Goal: Purchase product/service

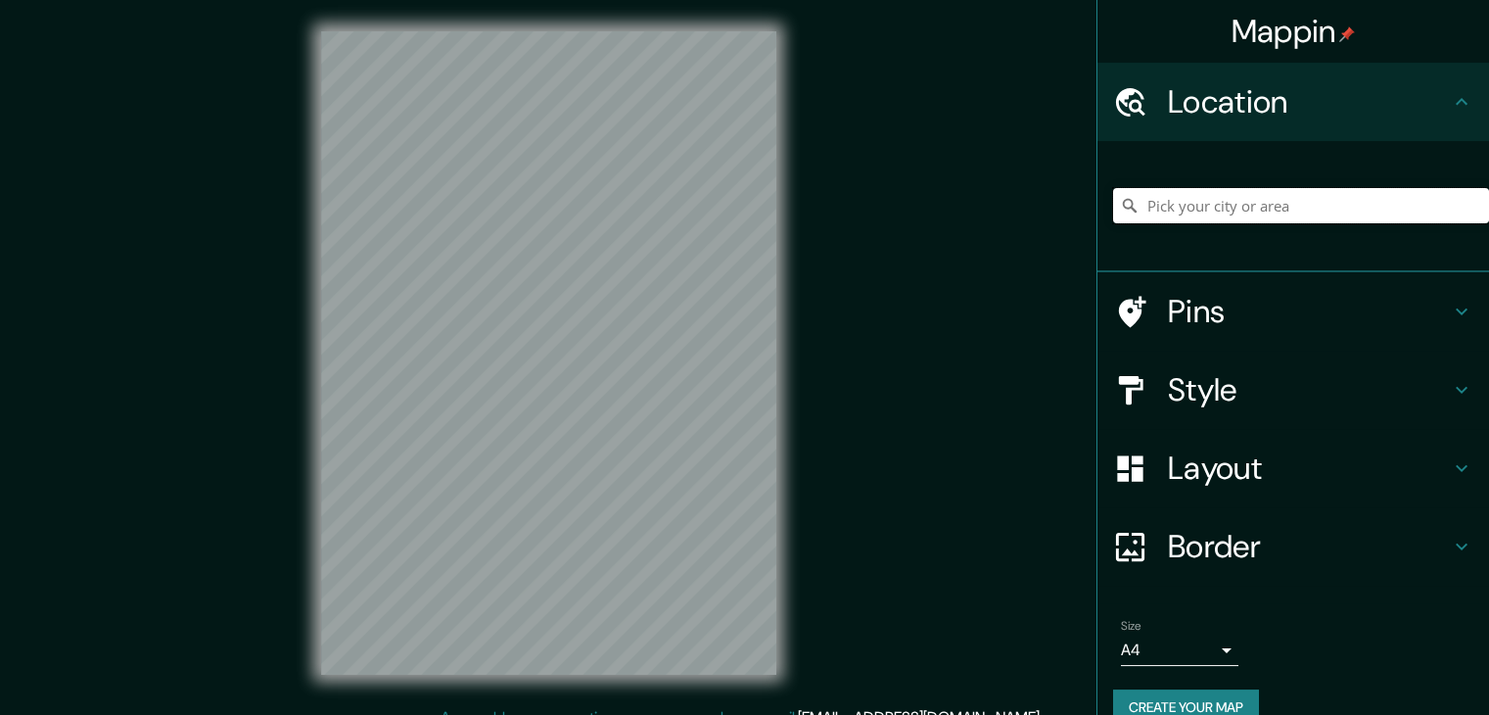
click at [1221, 212] on input "Pick your city or area" at bounding box center [1301, 205] width 376 height 35
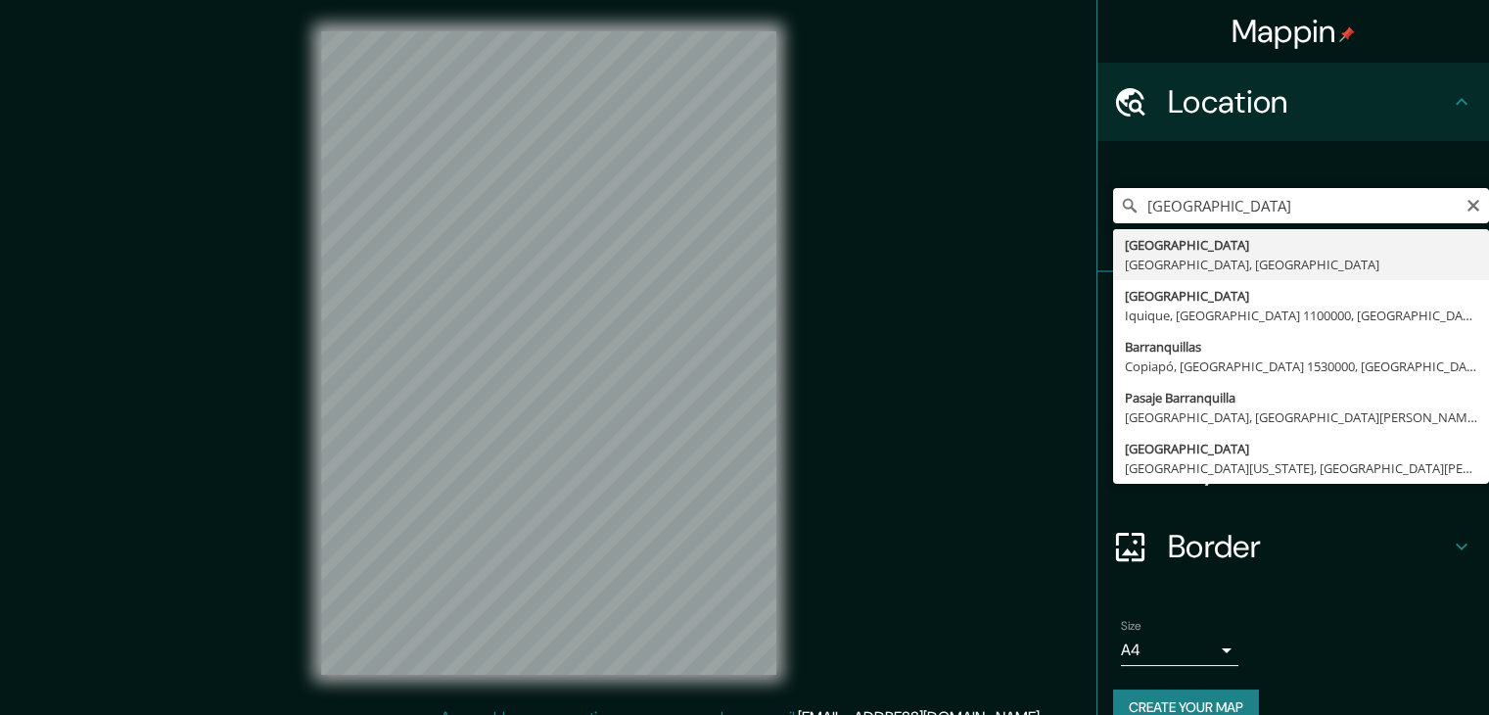
type input "[GEOGRAPHIC_DATA], [GEOGRAPHIC_DATA], [GEOGRAPHIC_DATA]"
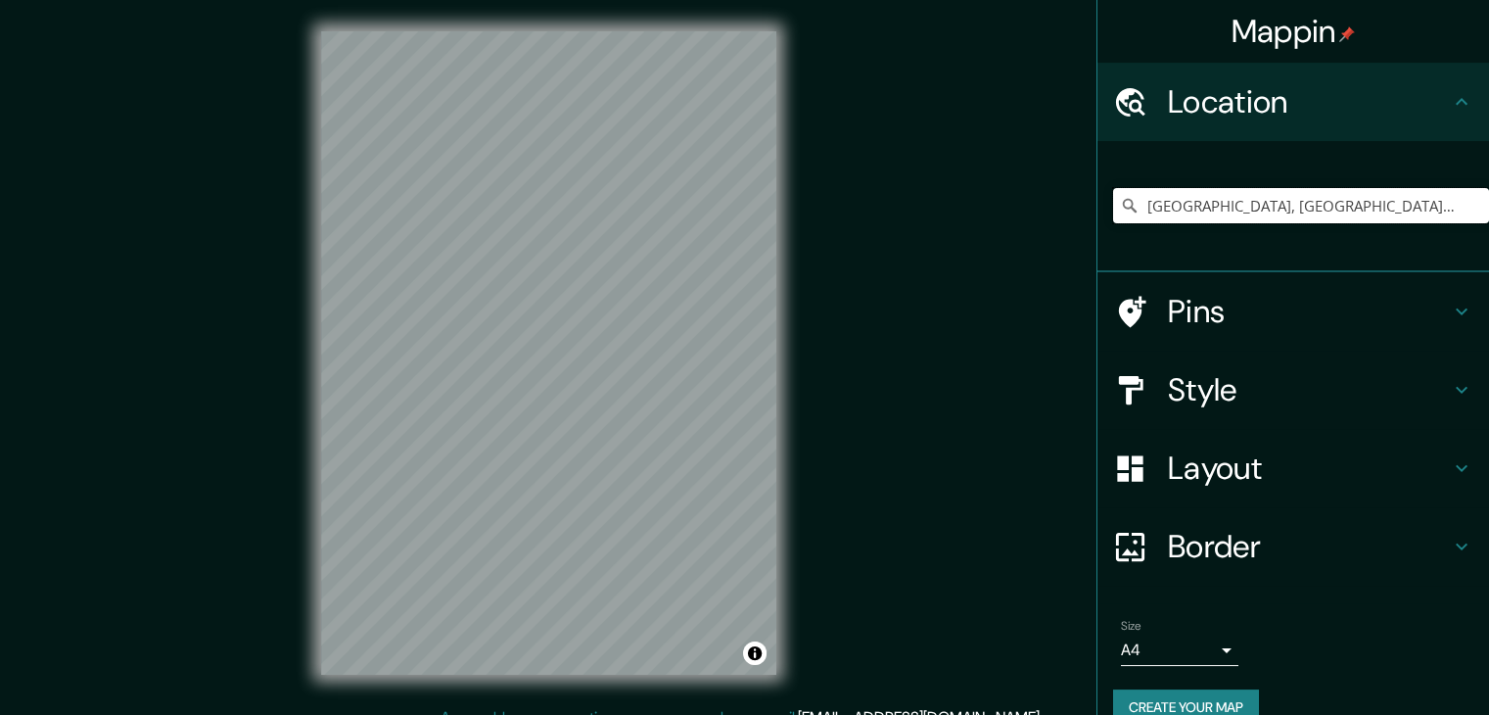
scroll to position [33, 0]
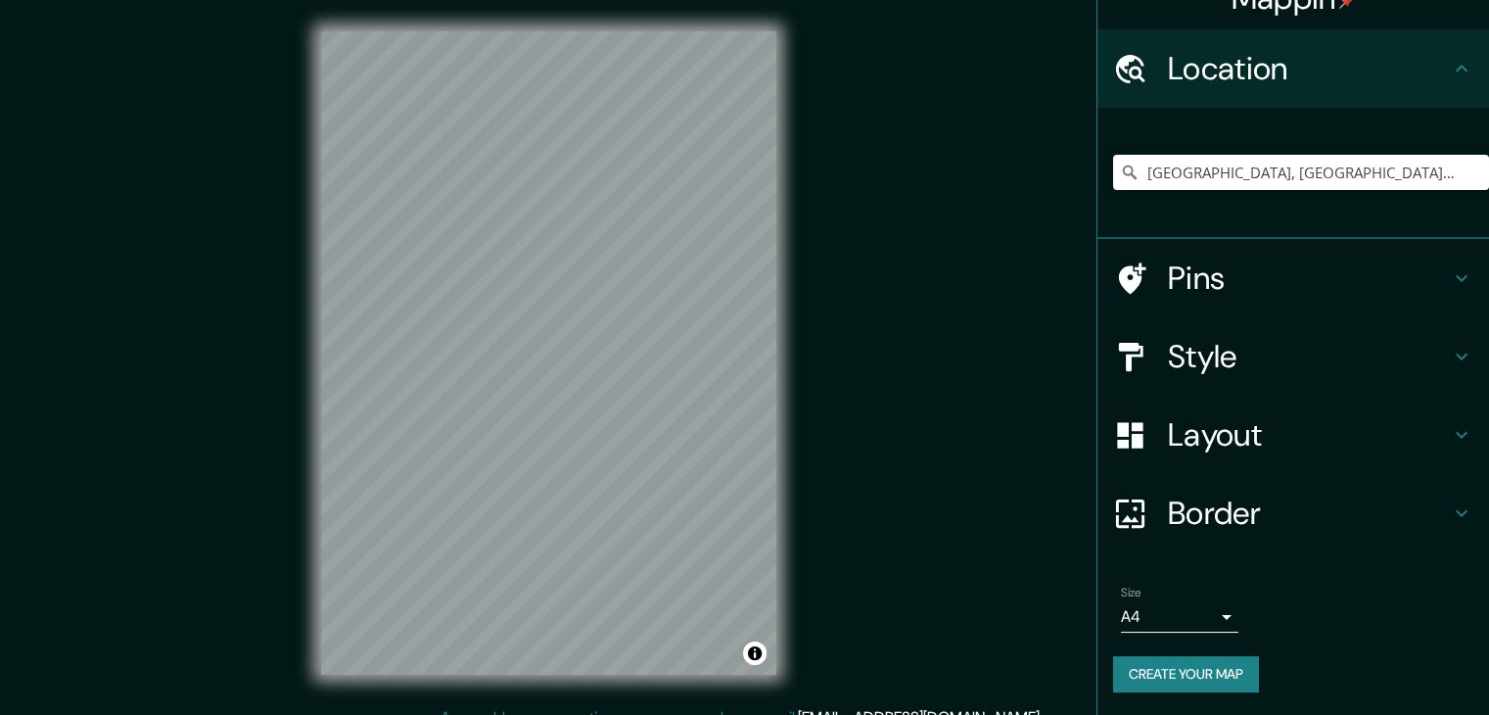
click at [1171, 616] on body "Mappin Location [GEOGRAPHIC_DATA], [GEOGRAPHIC_DATA], [GEOGRAPHIC_DATA] Pins St…" at bounding box center [744, 357] width 1489 height 715
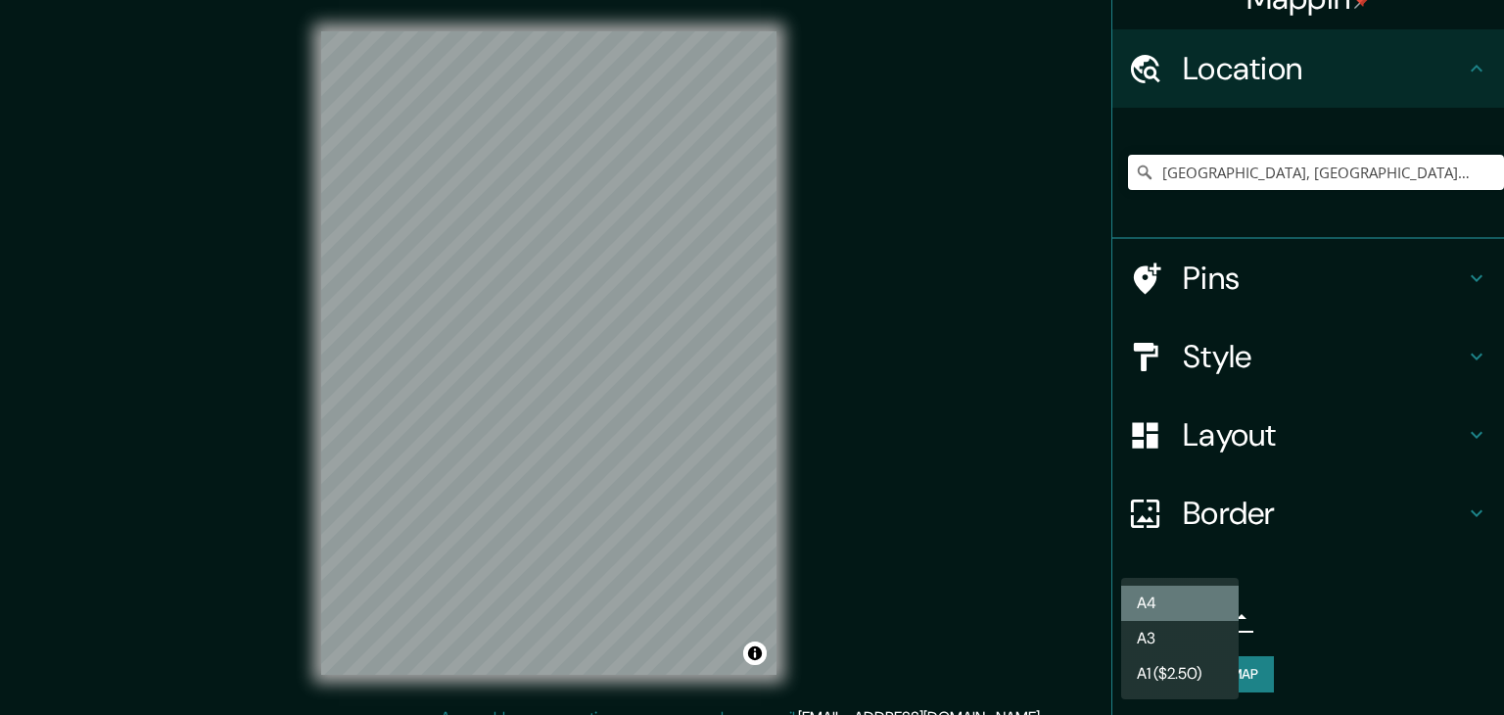
click at [1171, 605] on li "A4" at bounding box center [1179, 602] width 117 height 35
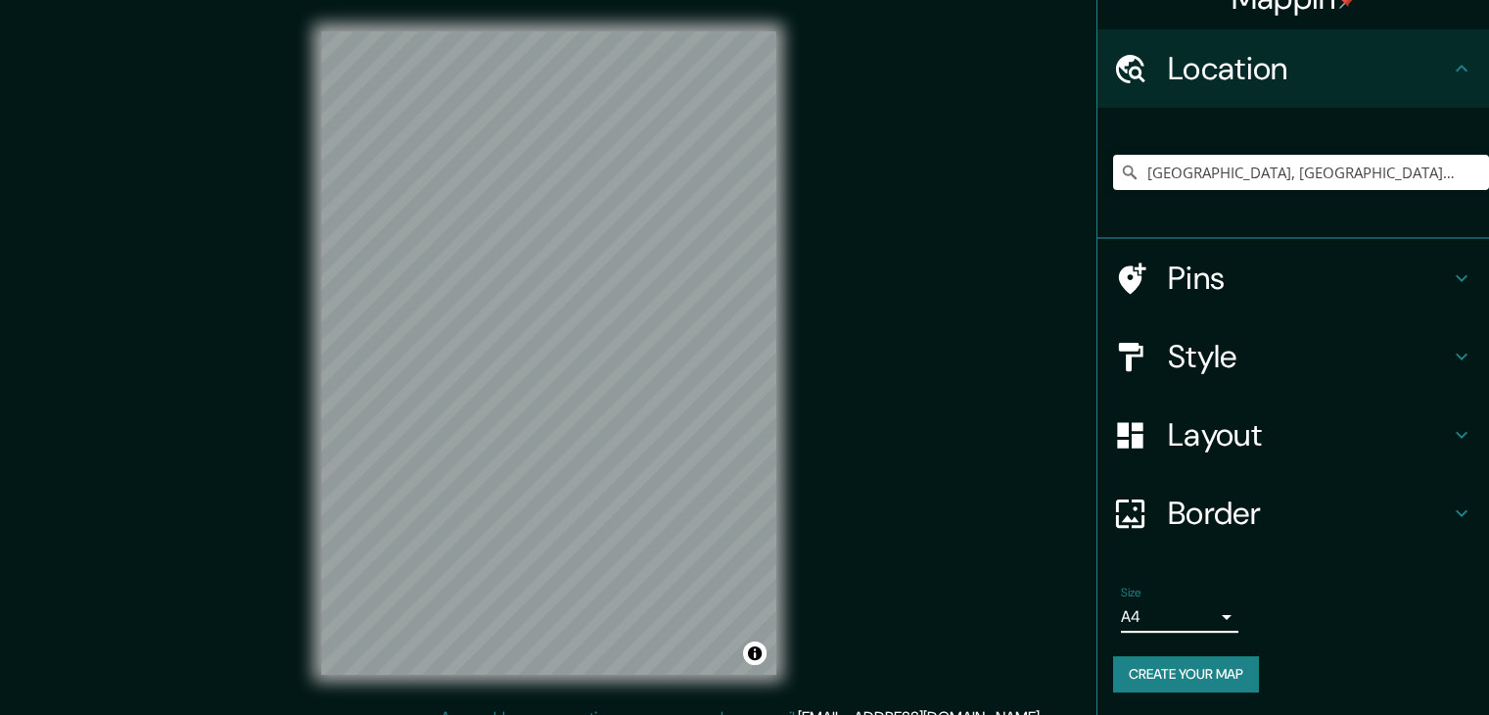
click at [1210, 281] on h4 "Pins" at bounding box center [1309, 277] width 282 height 39
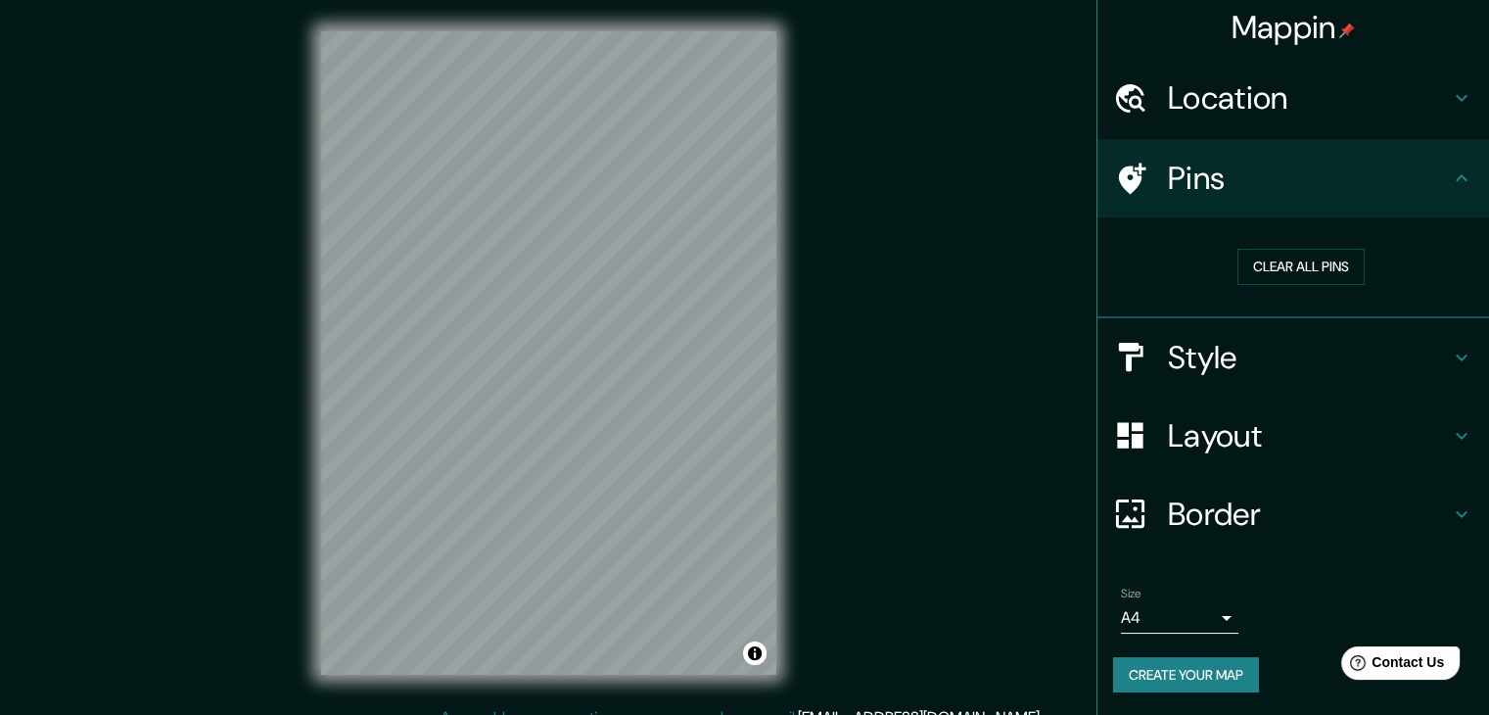
scroll to position [0, 0]
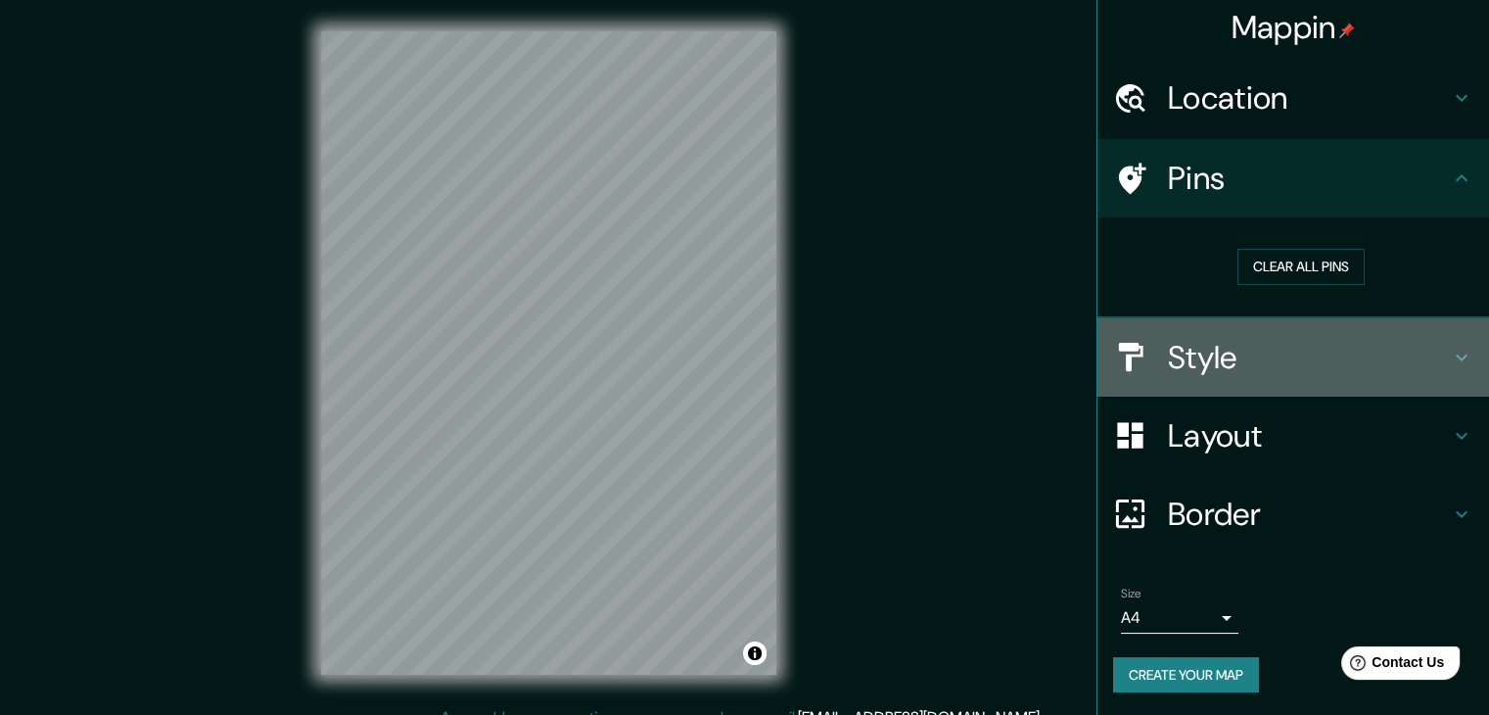
click at [1173, 352] on h4 "Style" at bounding box center [1309, 357] width 282 height 39
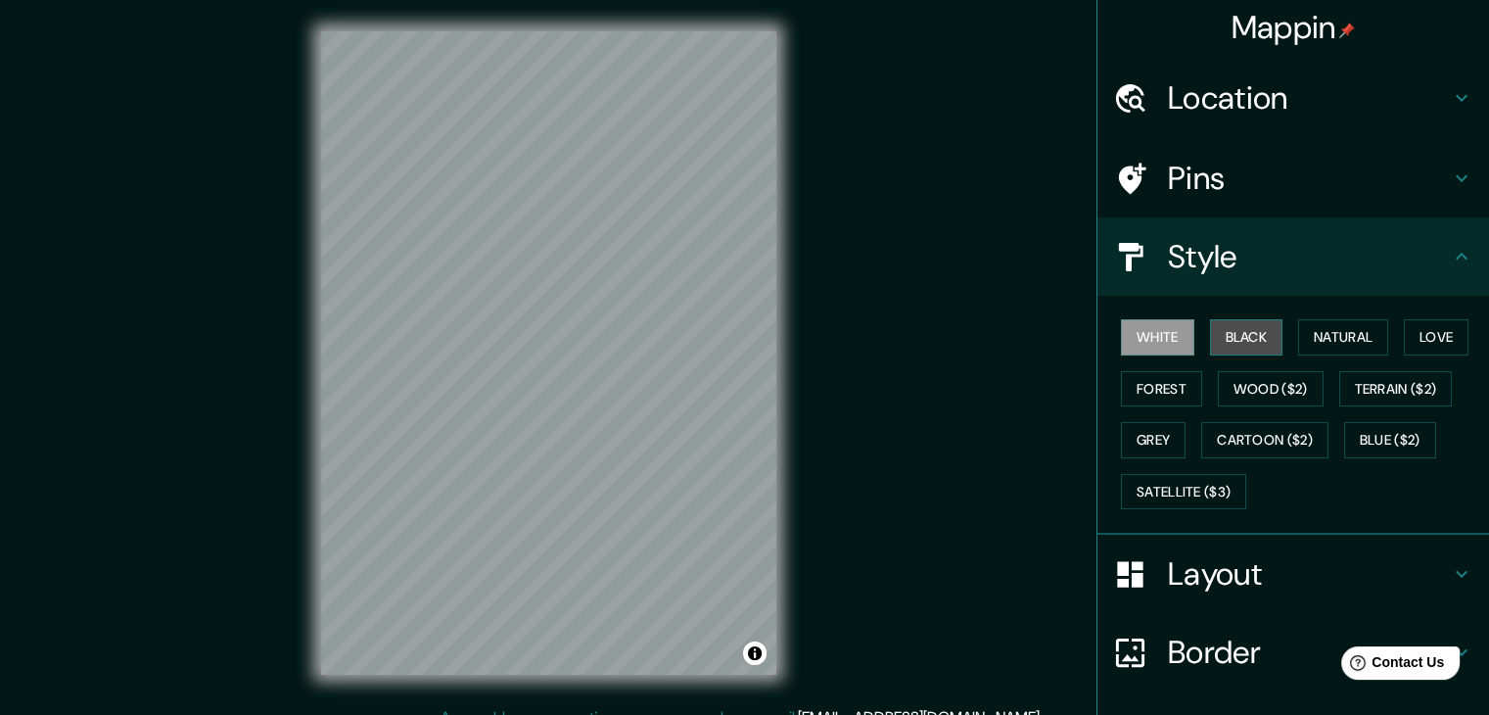
click at [1253, 336] on button "Black" at bounding box center [1246, 337] width 73 height 36
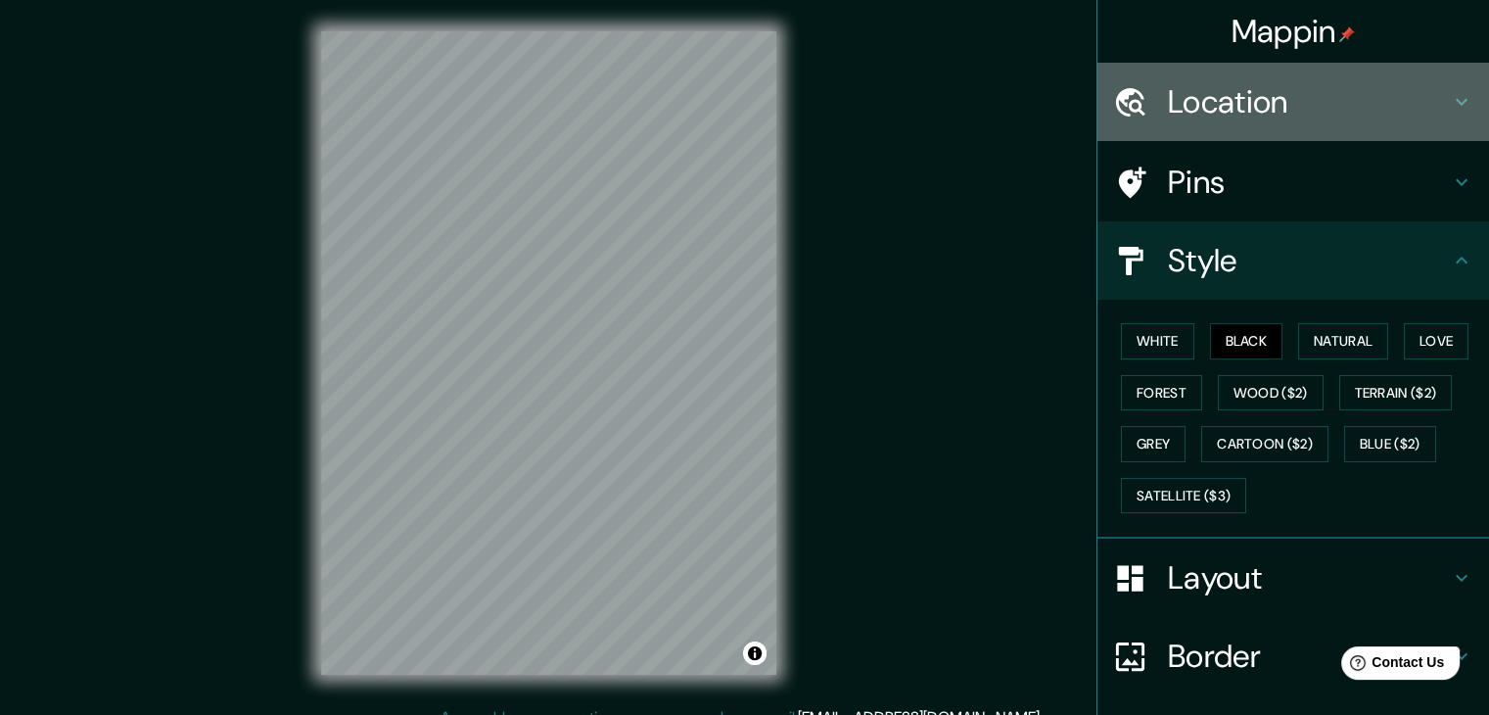
click at [1218, 87] on h4 "Location" at bounding box center [1309, 101] width 282 height 39
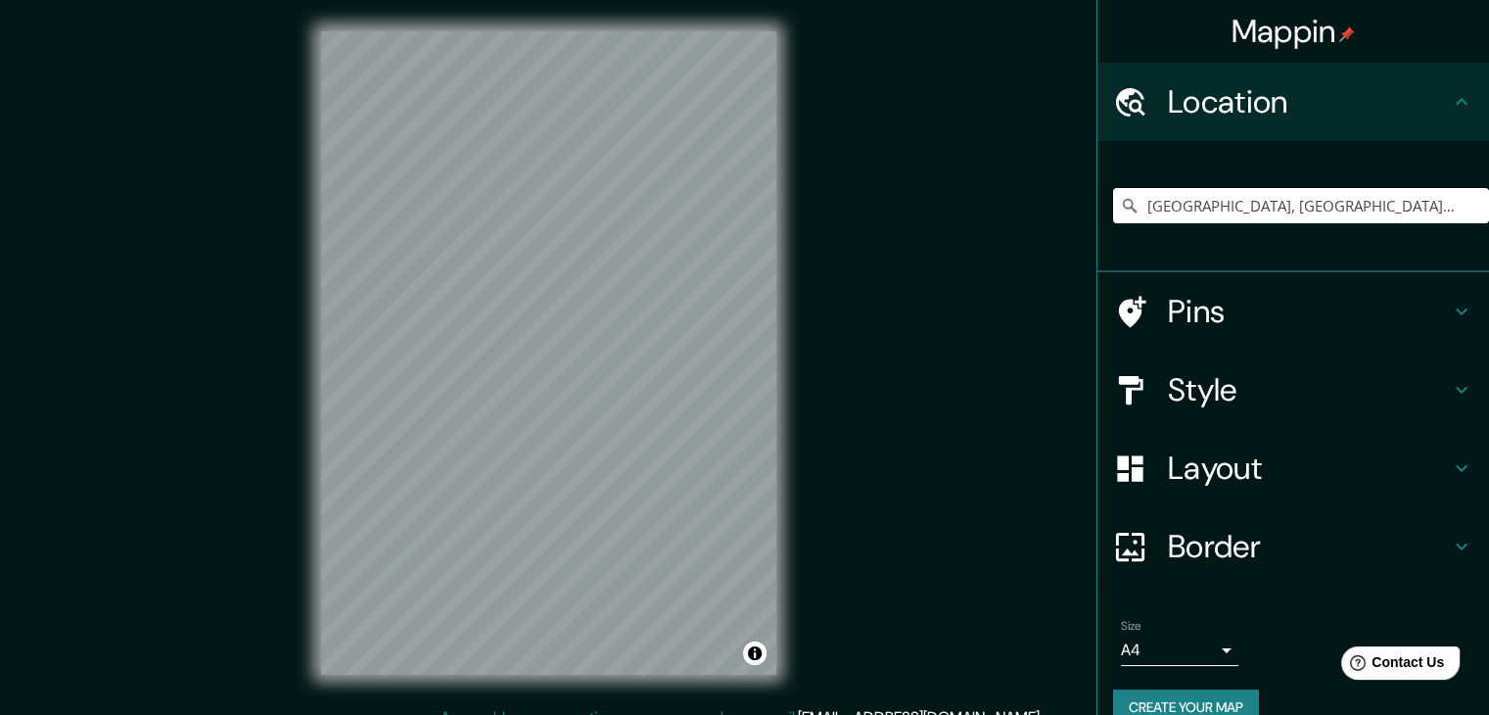
click at [1207, 363] on div "Style" at bounding box center [1293, 389] width 392 height 78
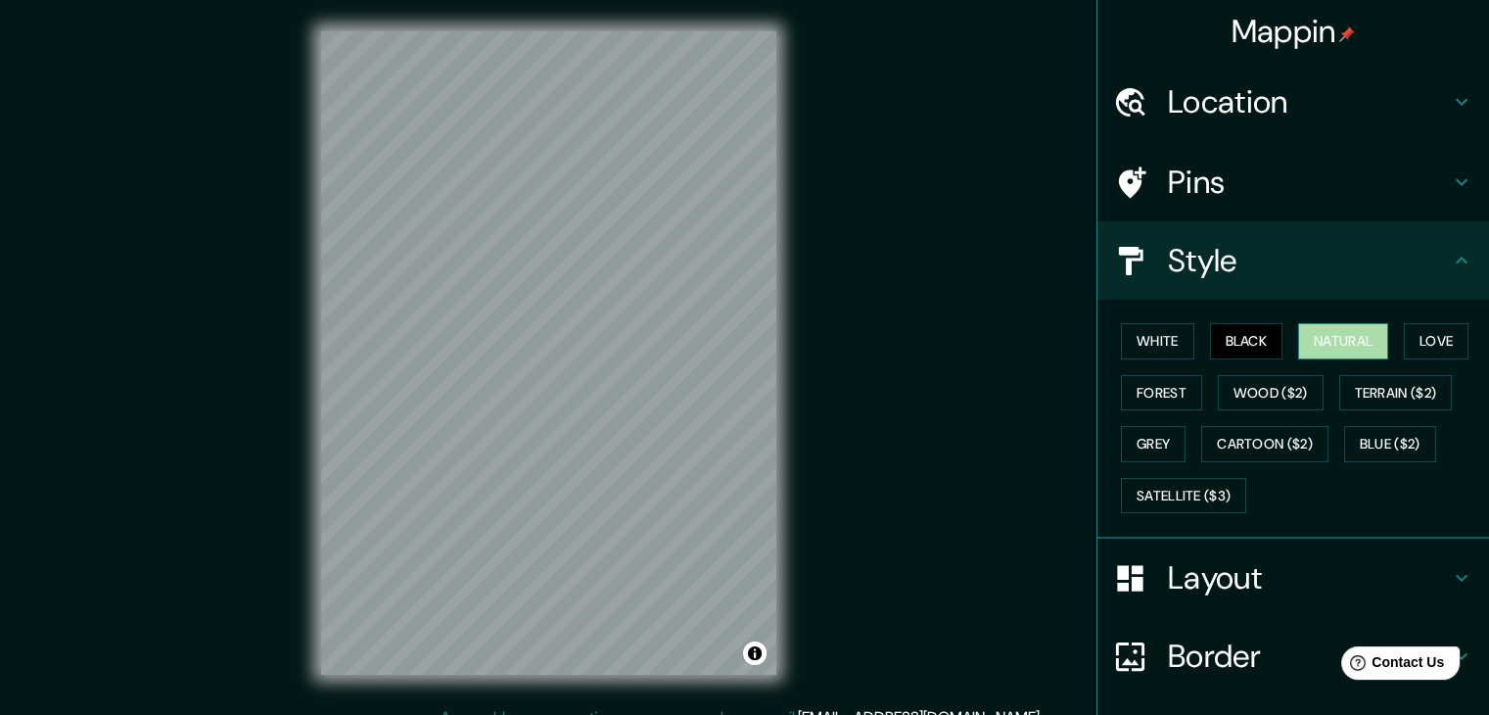
click at [1362, 333] on button "Natural" at bounding box center [1343, 341] width 90 height 36
click at [1442, 346] on button "Love" at bounding box center [1436, 341] width 65 height 36
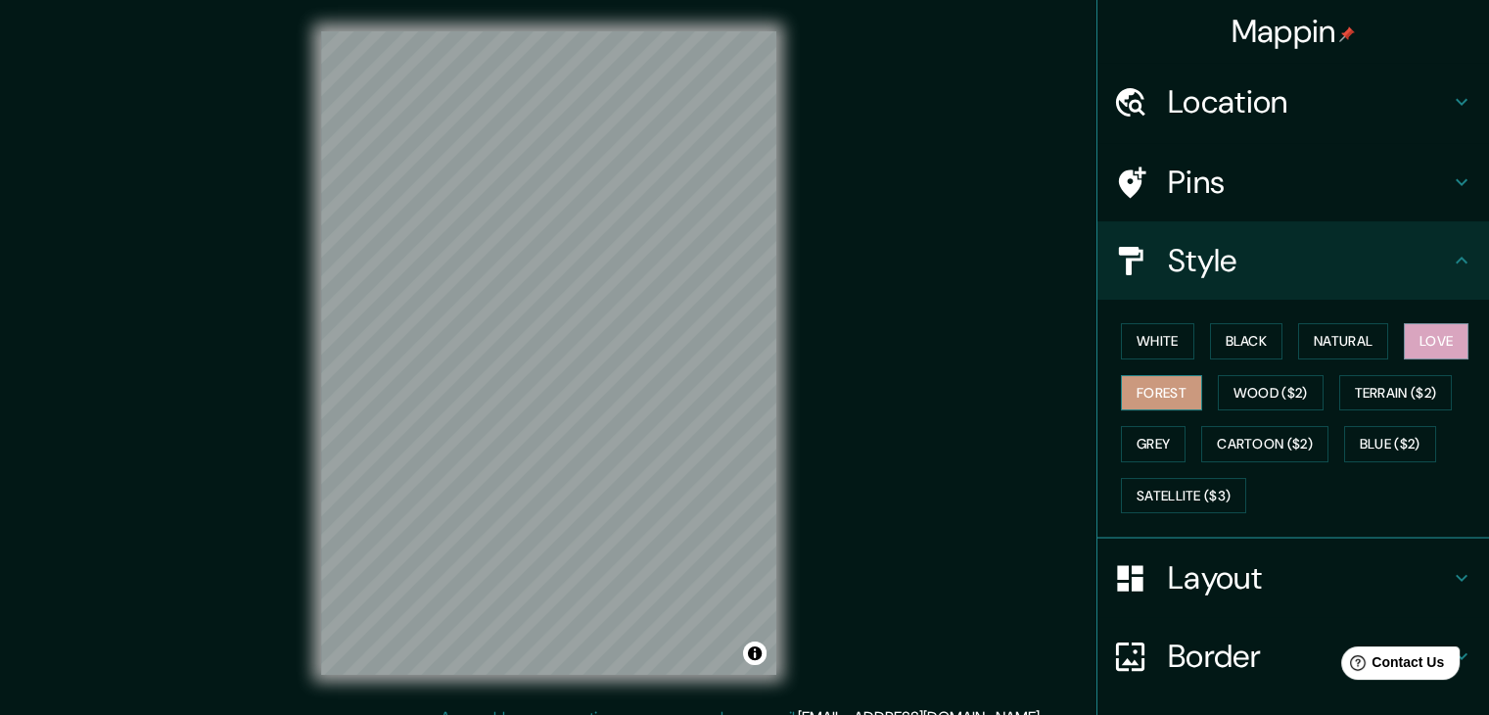
click at [1151, 392] on button "Forest" at bounding box center [1161, 393] width 81 height 36
click at [1253, 393] on button "Wood ($2)" at bounding box center [1271, 393] width 106 height 36
